Goal: Book appointment/travel/reservation

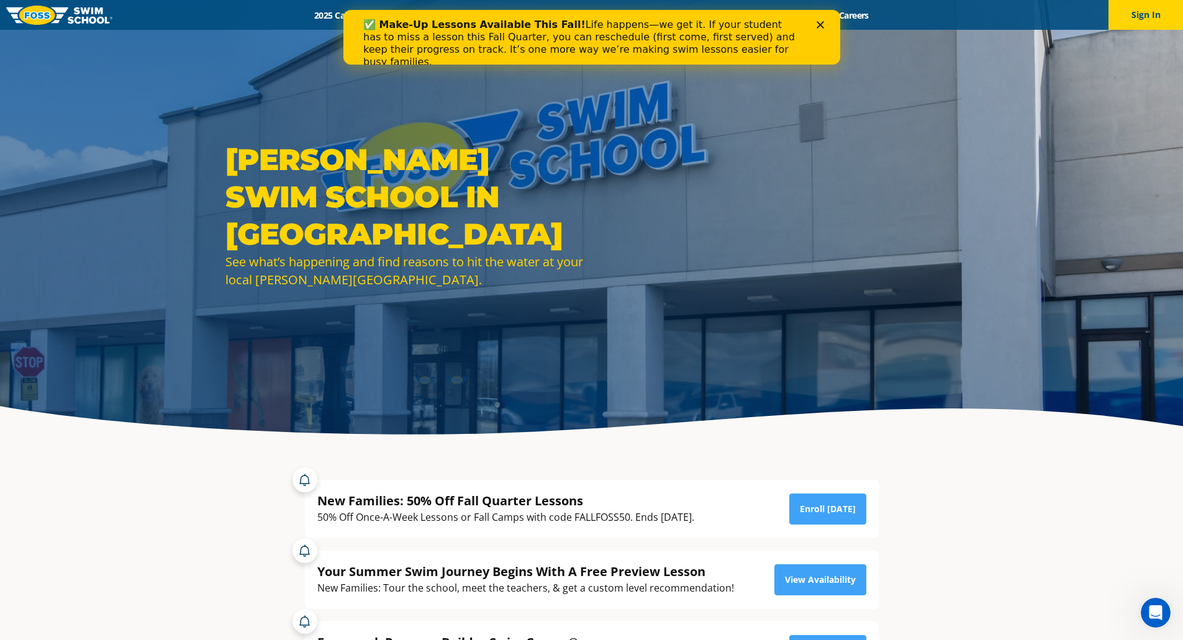
click at [824, 22] on div "Close" at bounding box center [822, 24] width 12 height 7
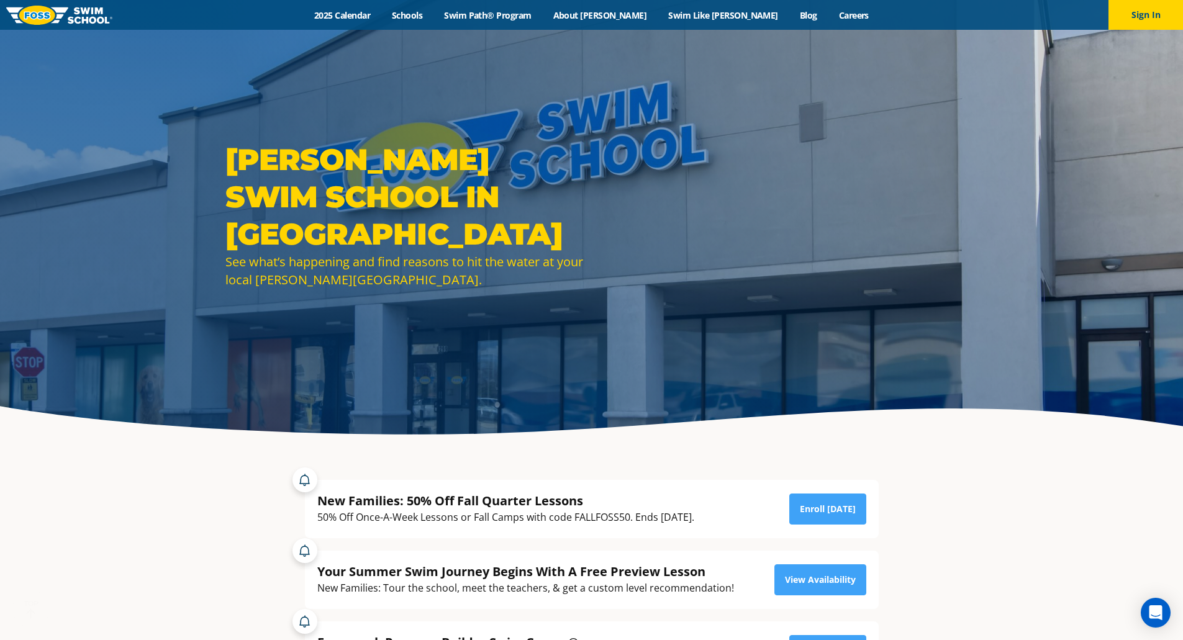
scroll to position [248, 0]
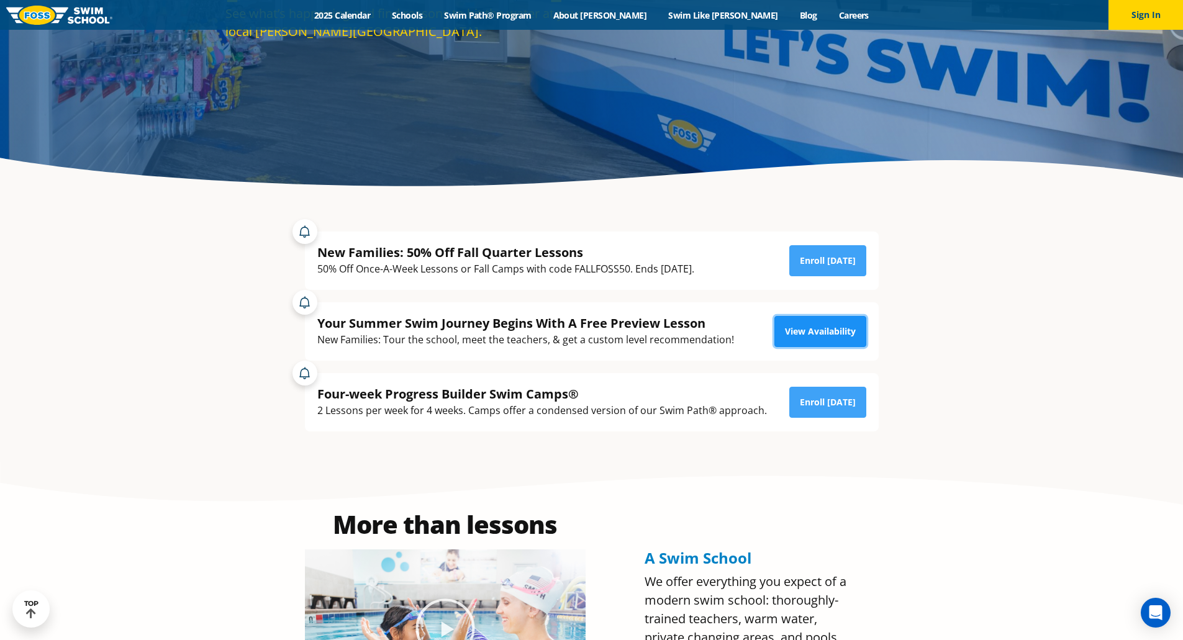
click at [798, 334] on link "View Availability" at bounding box center [820, 331] width 92 height 31
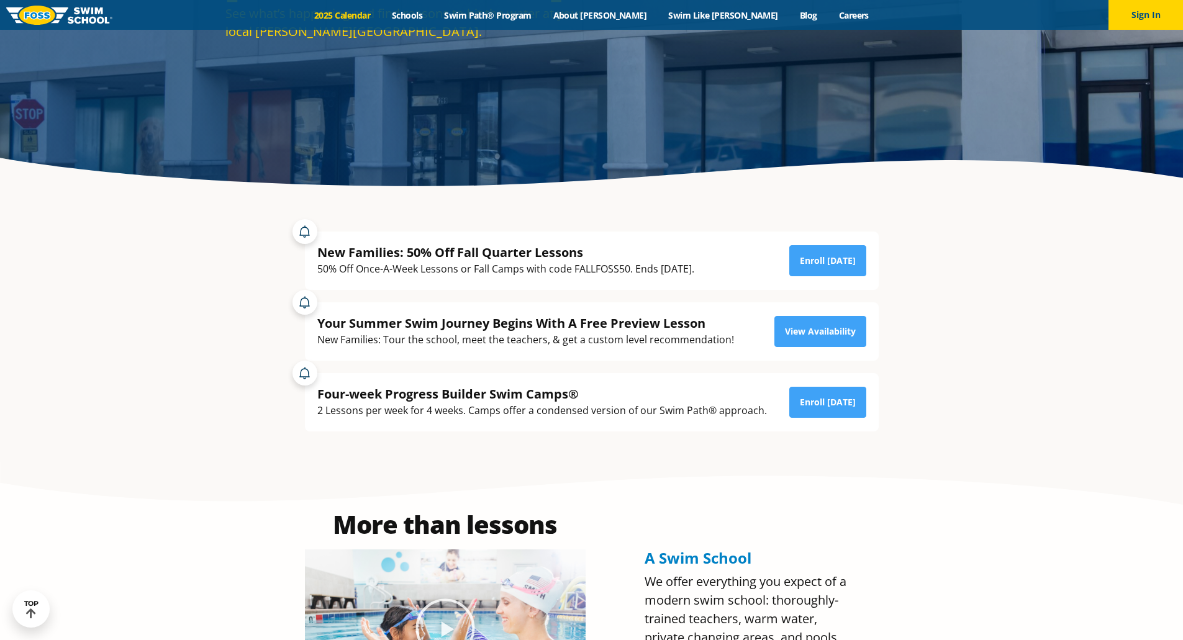
click at [372, 16] on link "2025 Calendar" at bounding box center [343, 15] width 78 height 12
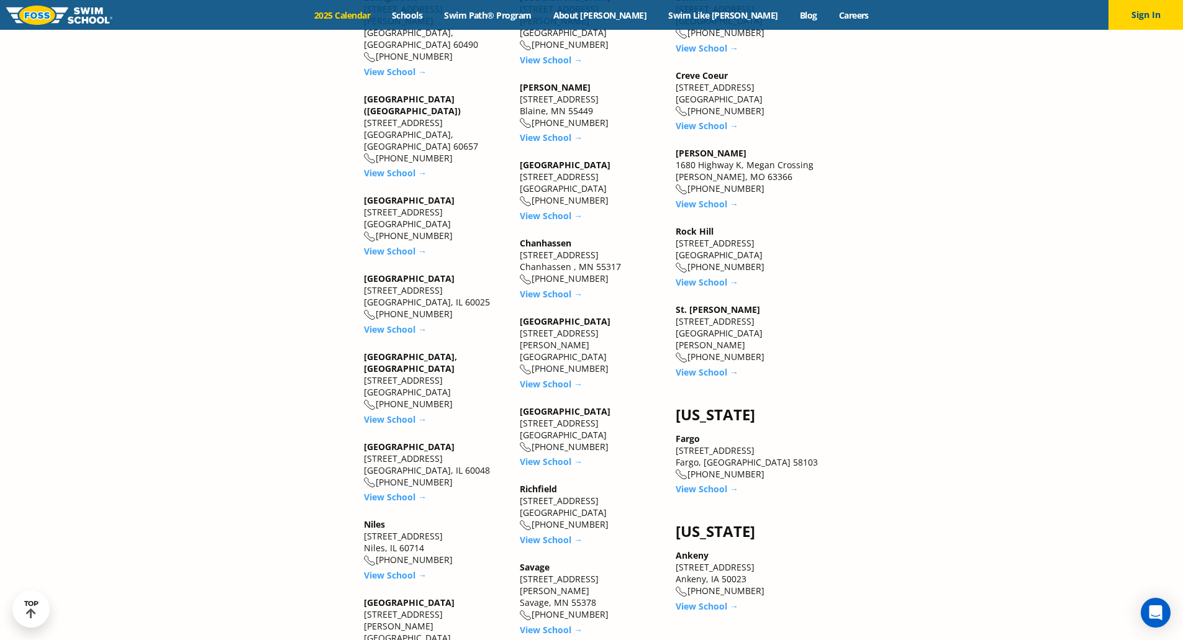
scroll to position [2049, 0]
